Goal: Task Accomplishment & Management: Use online tool/utility

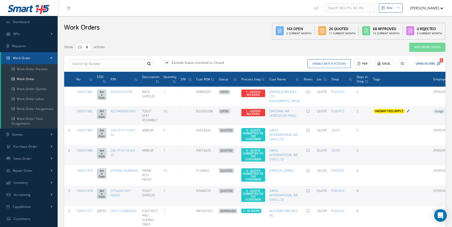
select select "25"
click at [439, 63] on icon "1" at bounding box center [439, 64] width 4 height 4
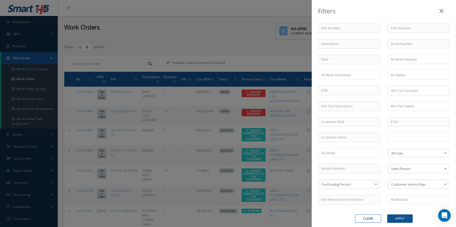
click at [408, 134] on input "text" at bounding box center [406, 137] width 33 height 7
click at [399, 218] on button "Apply" at bounding box center [399, 219] width 25 height 8
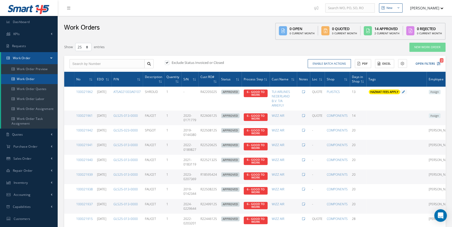
click at [32, 82] on link "Work Order" at bounding box center [29, 79] width 57 height 10
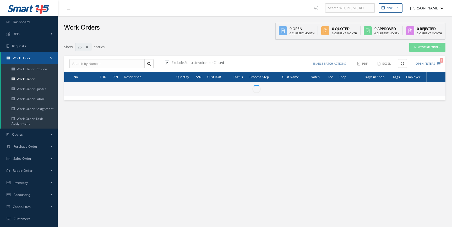
select select "25"
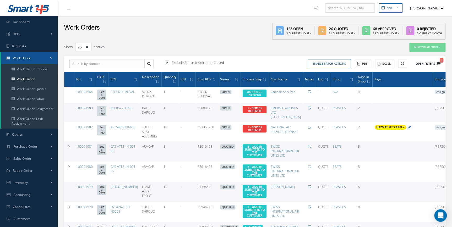
click at [437, 64] on icon "1" at bounding box center [439, 64] width 4 height 4
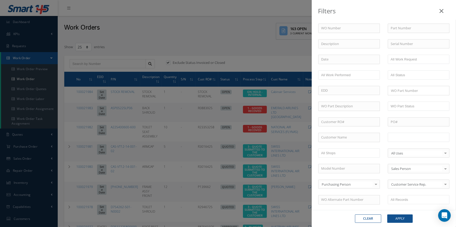
click at [418, 134] on input "text" at bounding box center [406, 137] width 33 height 7
click at [405, 220] on button "Apply" at bounding box center [399, 219] width 25 height 8
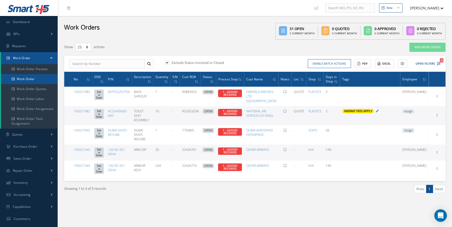
click at [24, 78] on link "Work Order" at bounding box center [29, 79] width 57 height 10
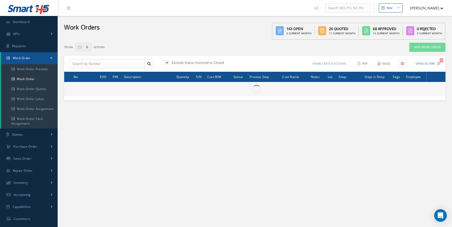
select select "25"
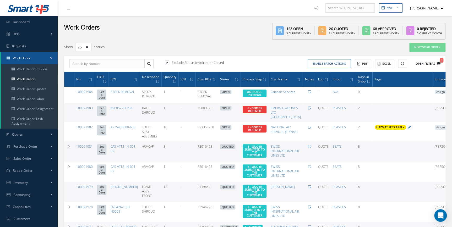
click at [436, 62] on button "Open Filters 1" at bounding box center [426, 63] width 30 height 9
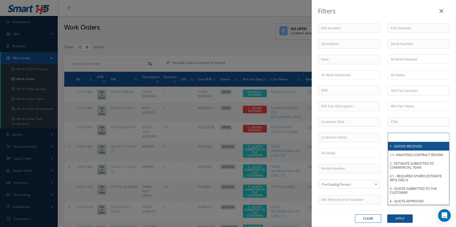
click at [410, 137] on input "text" at bounding box center [406, 137] width 33 height 7
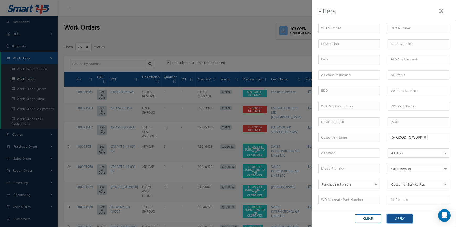
click at [401, 220] on button "Apply" at bounding box center [399, 219] width 25 height 8
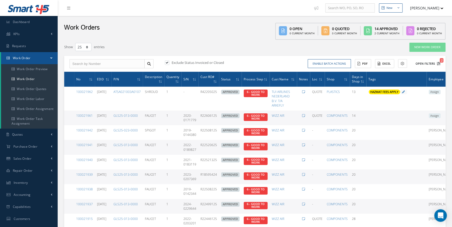
click at [438, 63] on icon "2" at bounding box center [439, 64] width 4 height 4
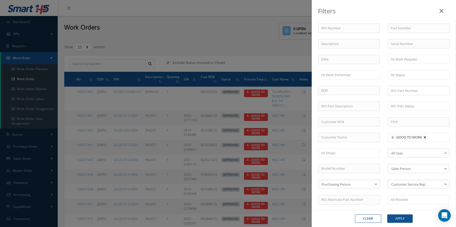
click at [425, 138] on link at bounding box center [424, 137] width 3 height 3
type input "All Proccess Step"
click at [410, 25] on input "text" at bounding box center [418, 28] width 62 height 9
type input "30"
click at [405, 218] on button "Apply" at bounding box center [399, 219] width 25 height 8
